Goal: Complete application form

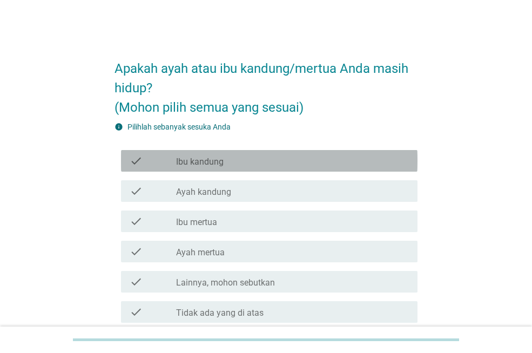
click at [213, 154] on div "check_box_outline_blank Ibu kandung" at bounding box center [292, 160] width 233 height 13
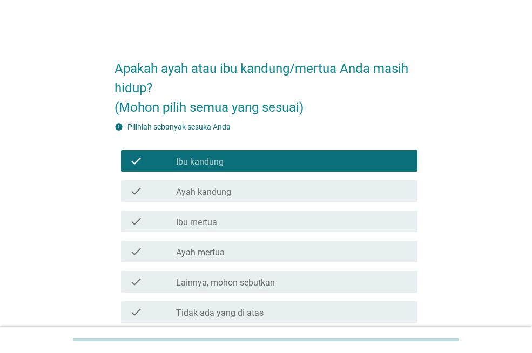
click at [210, 185] on div "check_box_outline_blank Ayah kandung" at bounding box center [292, 191] width 233 height 13
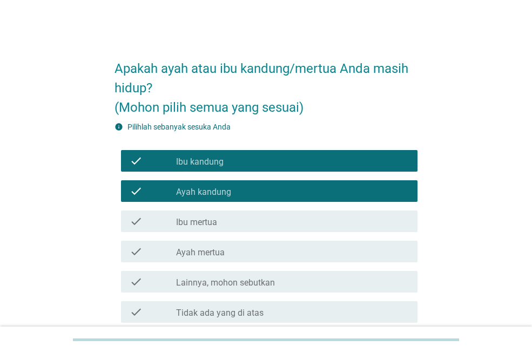
scroll to position [96, 0]
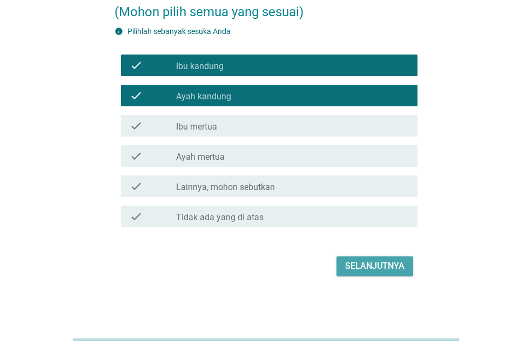
click at [376, 268] on div "Selanjutnya" at bounding box center [374, 266] width 59 height 13
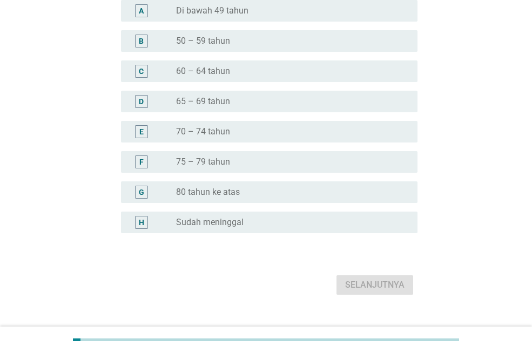
scroll to position [0, 0]
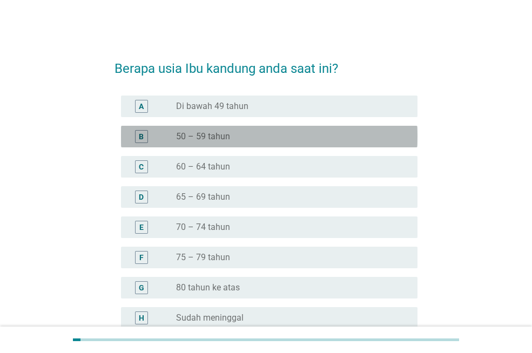
click at [256, 142] on div "radio_button_unchecked 50 – 59 tahun" at bounding box center [288, 136] width 224 height 11
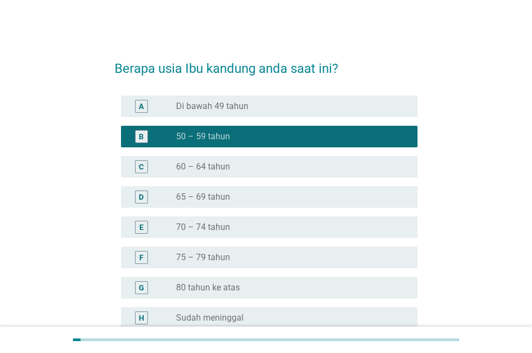
scroll to position [115, 0]
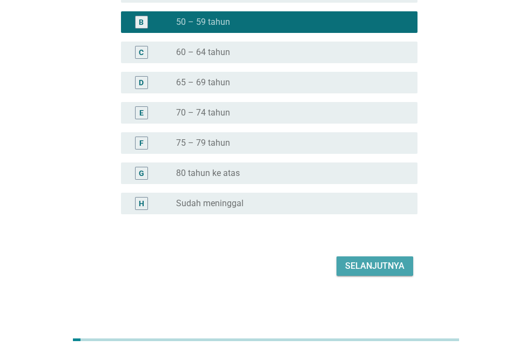
click at [365, 270] on div "Selanjutnya" at bounding box center [374, 266] width 59 height 13
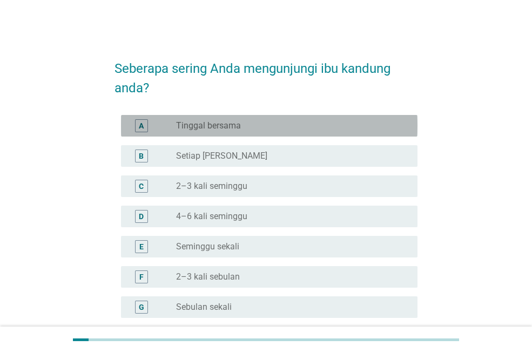
click at [270, 130] on div "radio_button_unchecked Tinggal bersama" at bounding box center [288, 125] width 224 height 11
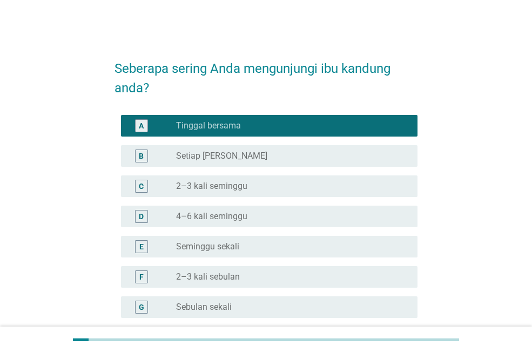
scroll to position [164, 0]
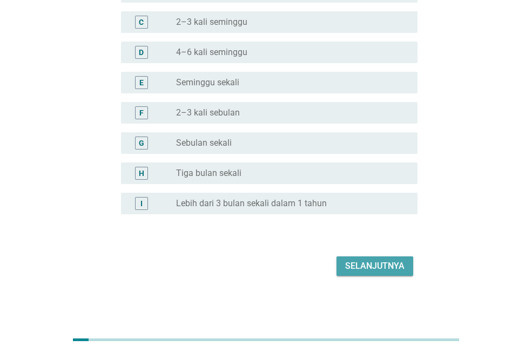
click at [381, 269] on div "Selanjutnya" at bounding box center [374, 266] width 59 height 13
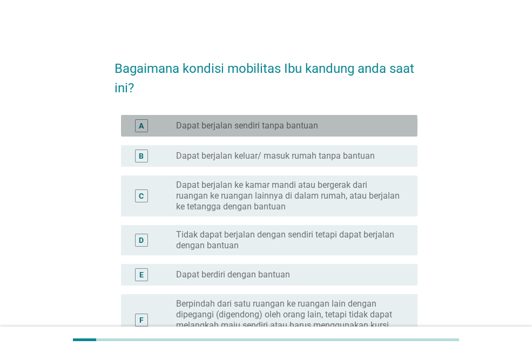
click at [334, 122] on div "radio_button_unchecked Dapat berjalan sendiri tanpa bantuan" at bounding box center [288, 125] width 224 height 11
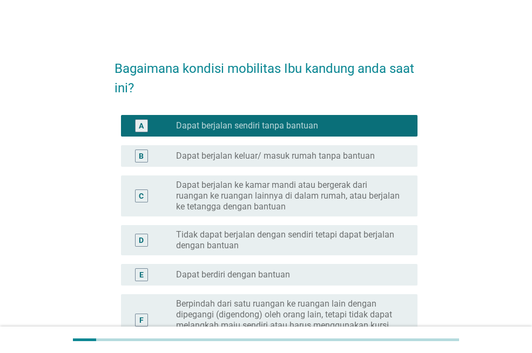
scroll to position [171, 0]
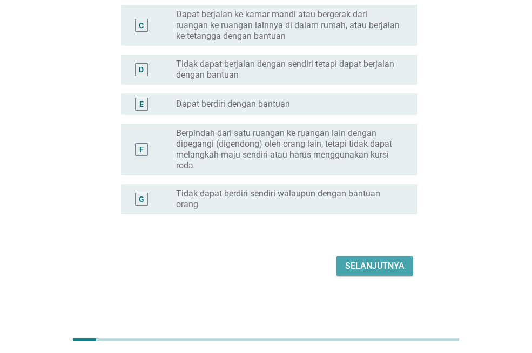
click at [352, 267] on div "Selanjutnya" at bounding box center [374, 266] width 59 height 13
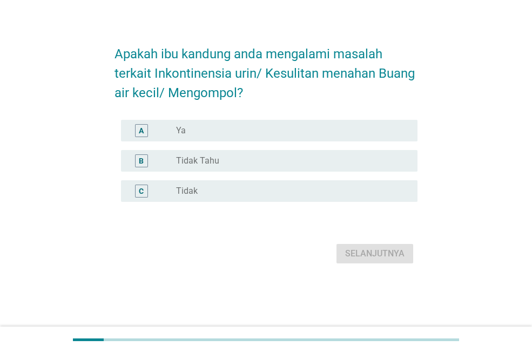
scroll to position [0, 0]
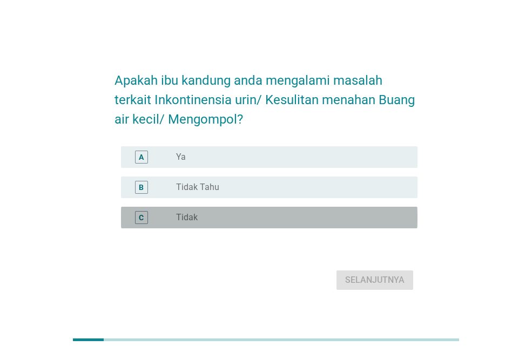
click at [242, 215] on div "radio_button_unchecked Tidak" at bounding box center [288, 217] width 224 height 11
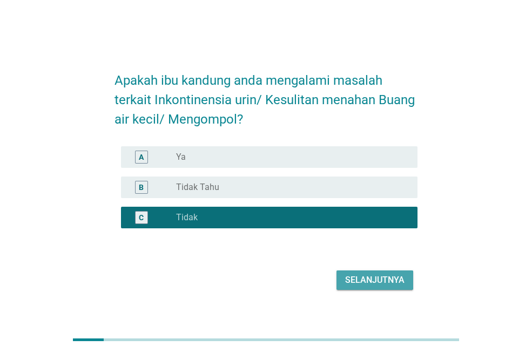
click at [361, 286] on div "Selanjutnya" at bounding box center [374, 280] width 59 height 13
